Goal: Navigation & Orientation: Find specific page/section

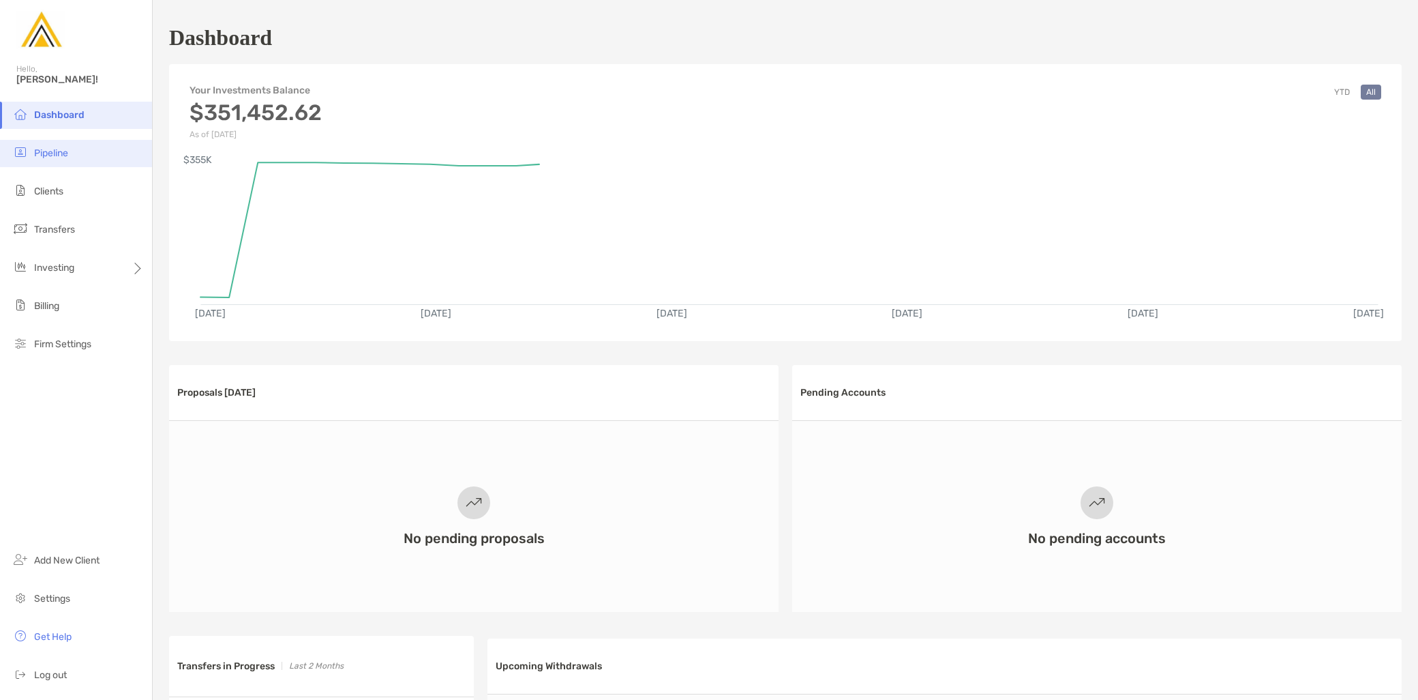
click at [78, 149] on li "Pipeline" at bounding box center [76, 153] width 152 height 27
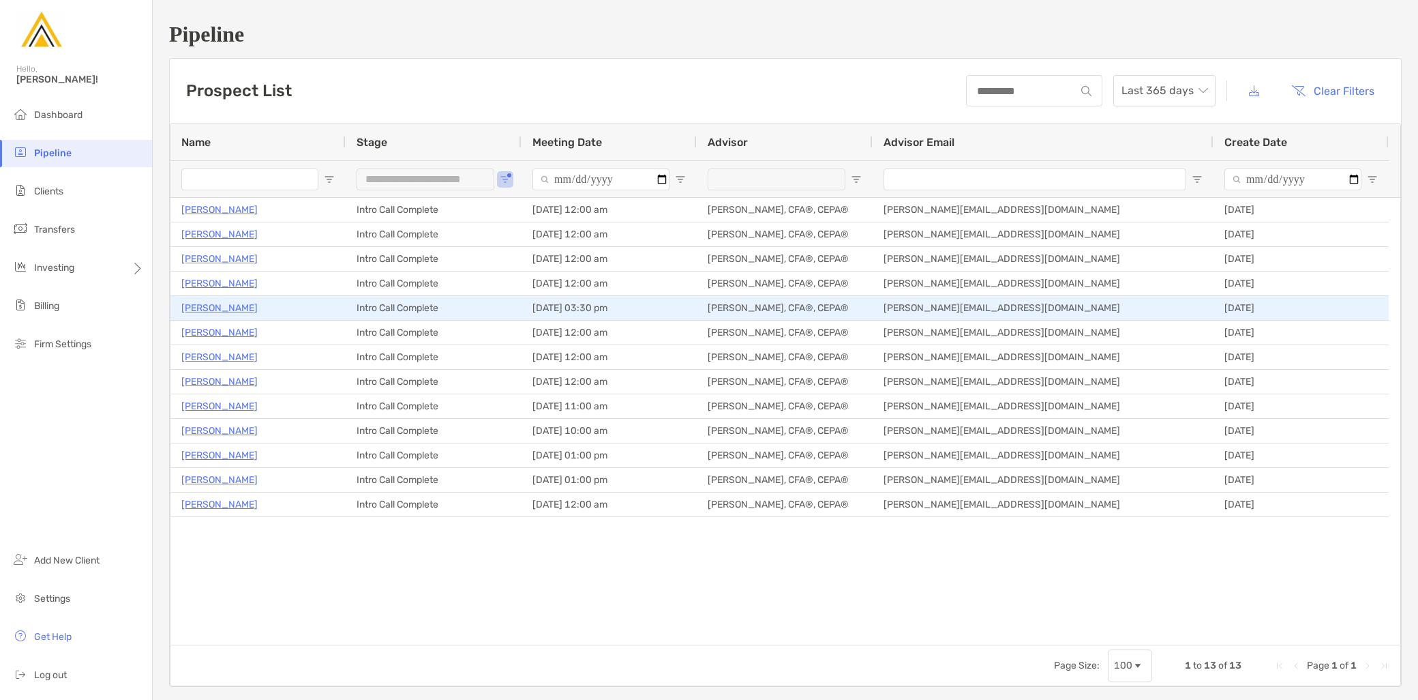
click at [235, 305] on p "Edward Polania" at bounding box center [219, 307] width 76 height 17
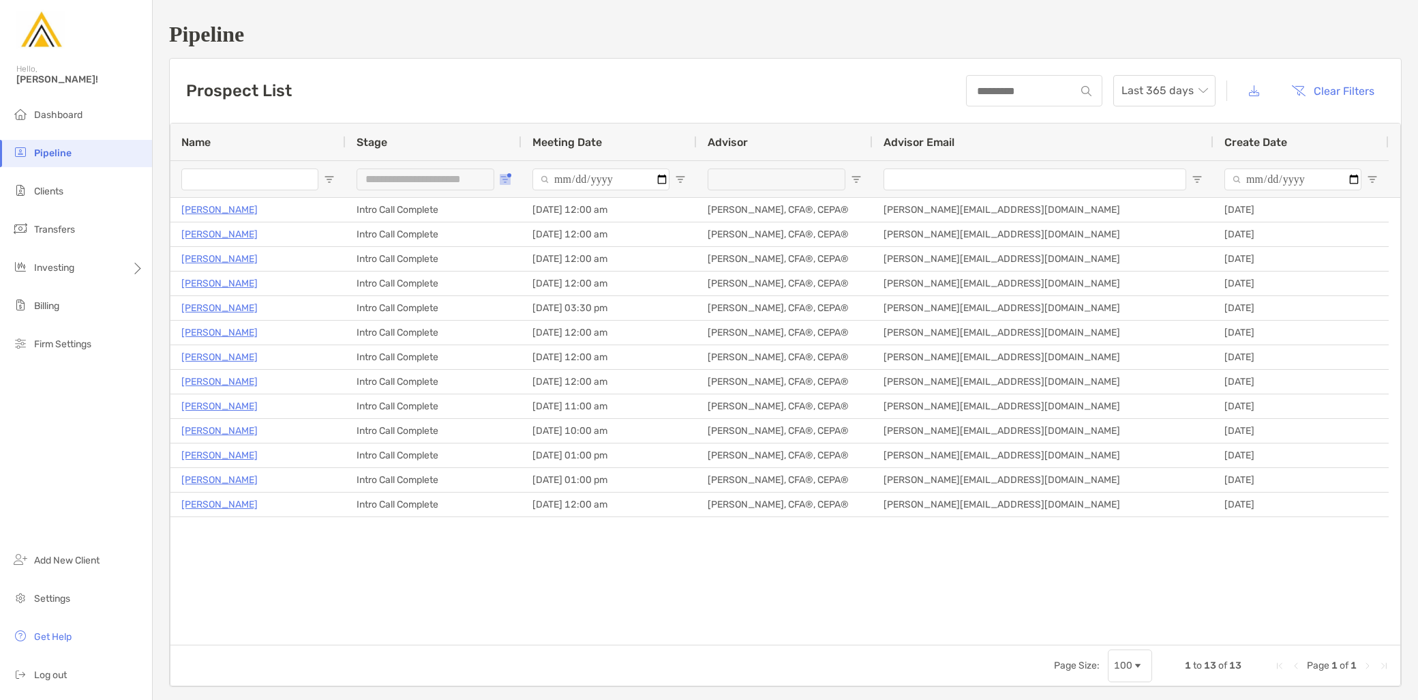
click at [509, 175] on button "Open Filter Menu" at bounding box center [505, 179] width 11 height 11
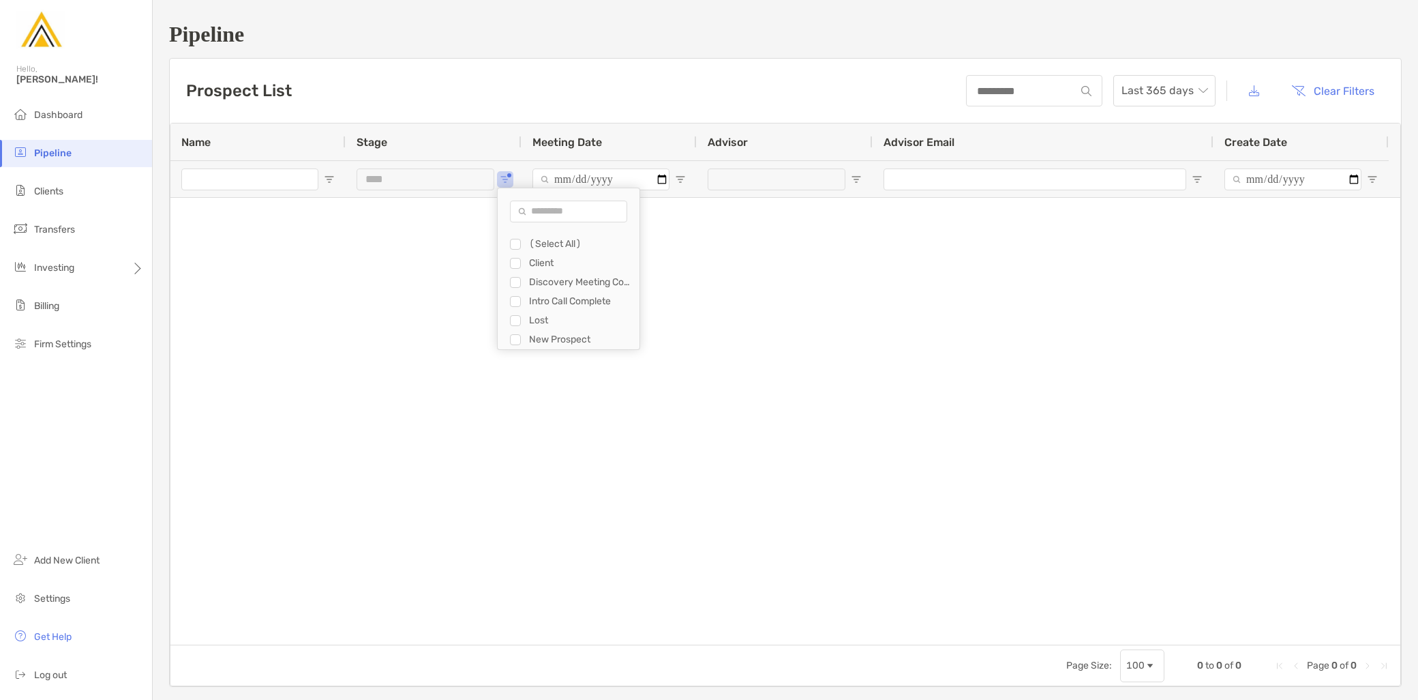
type input "**********"
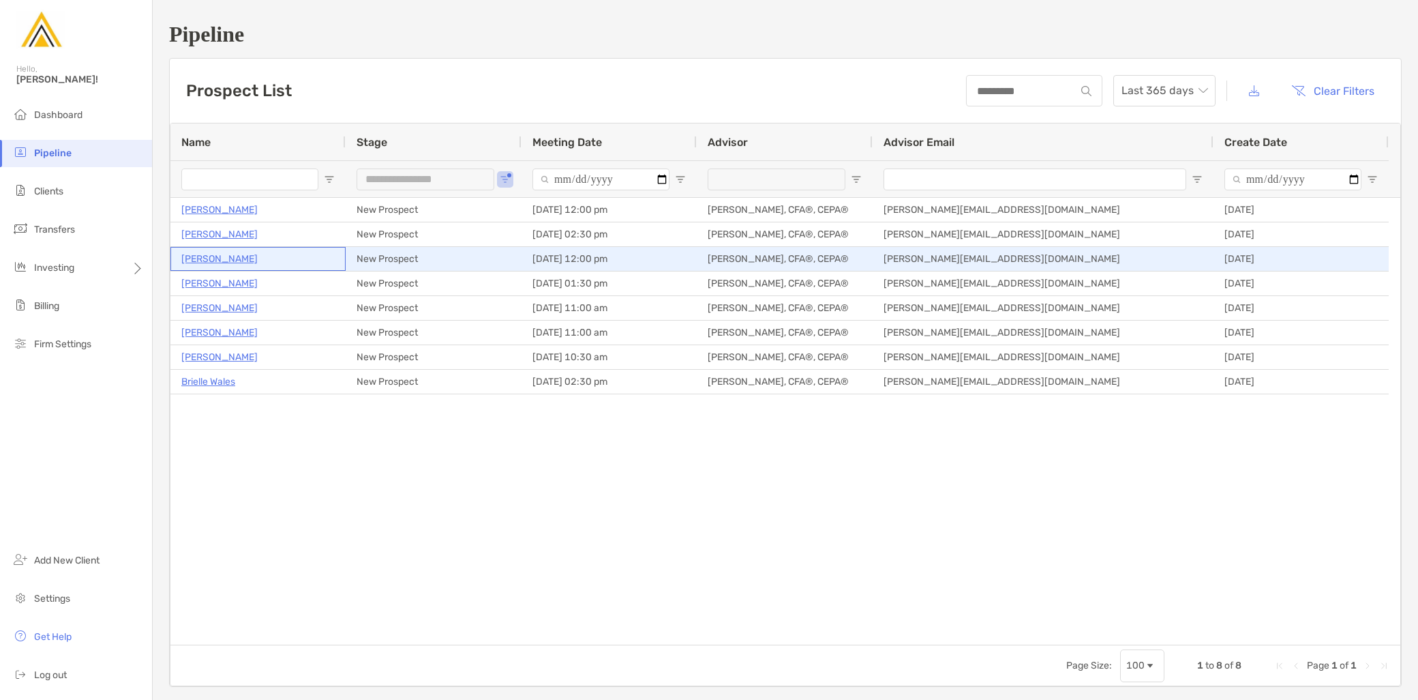
click at [220, 255] on p "William Oliver" at bounding box center [219, 258] width 76 height 17
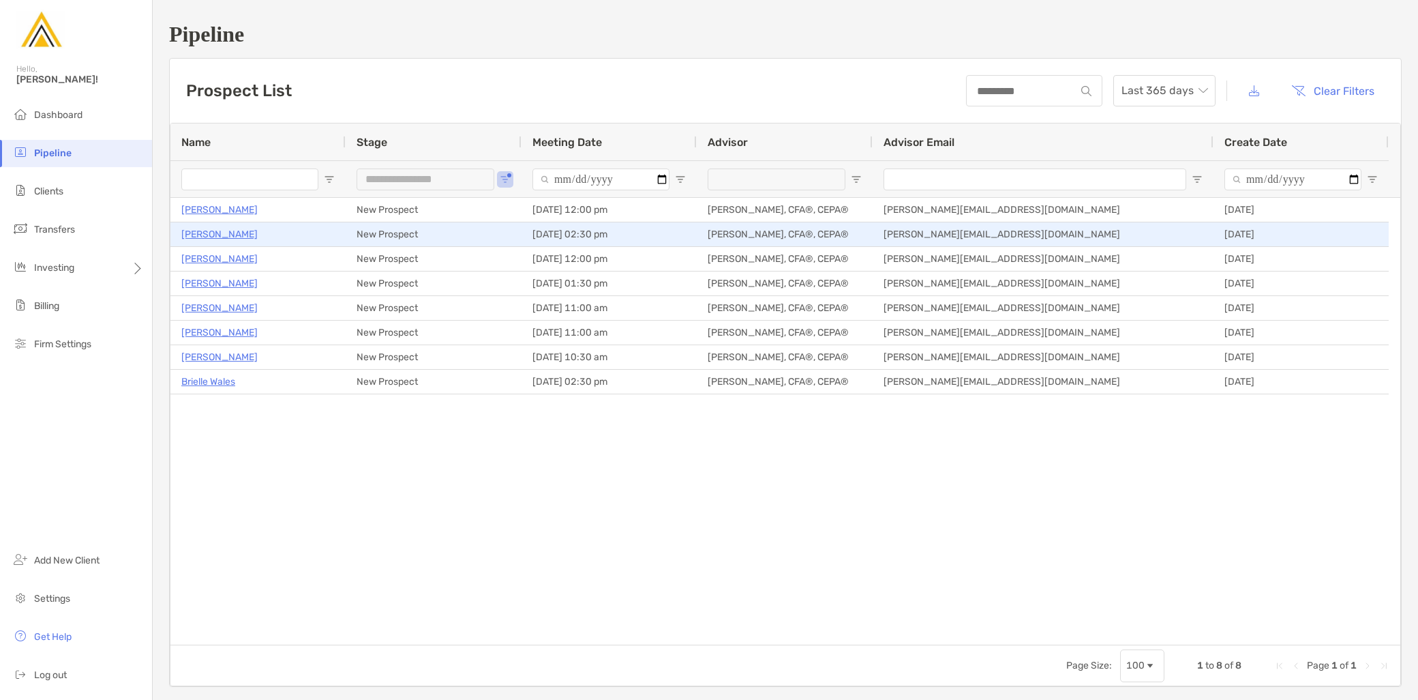
click at [209, 232] on p "[PERSON_NAME]" at bounding box center [219, 234] width 76 height 17
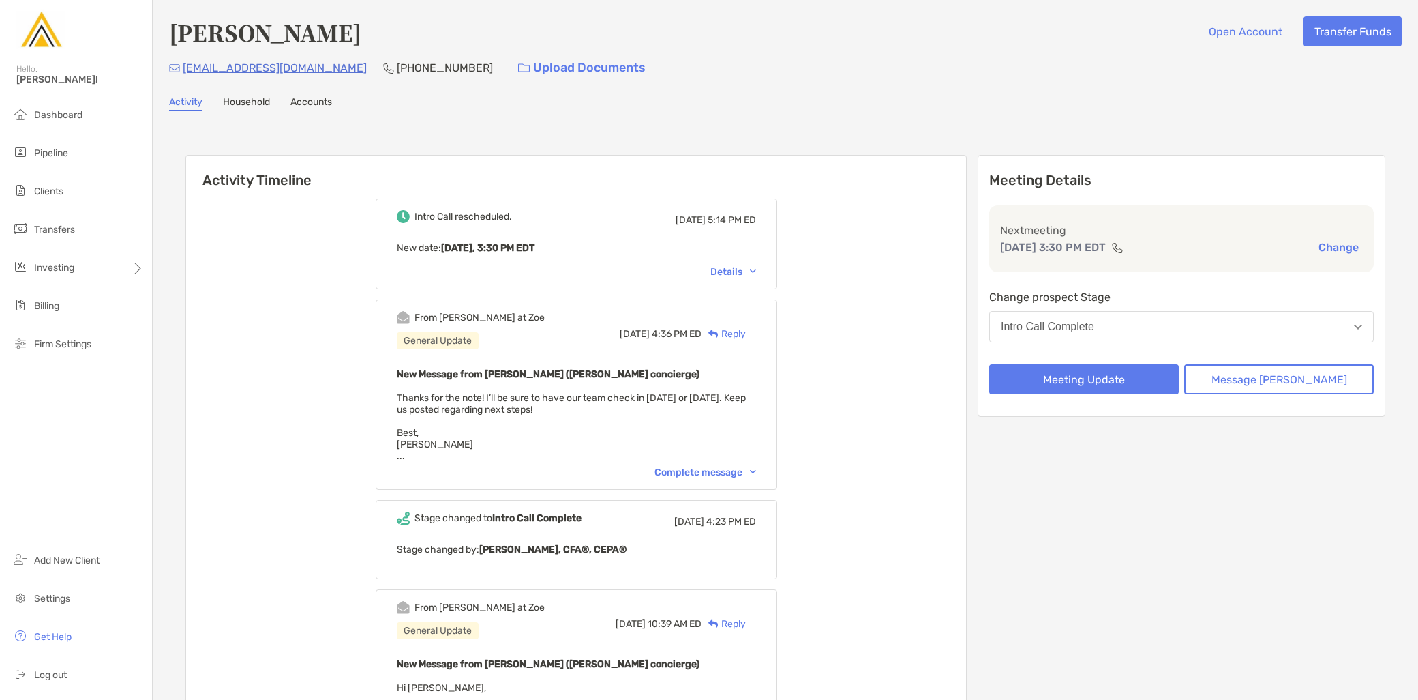
click at [753, 271] on div "Details" at bounding box center [733, 272] width 46 height 12
